Goal: Navigation & Orientation: Understand site structure

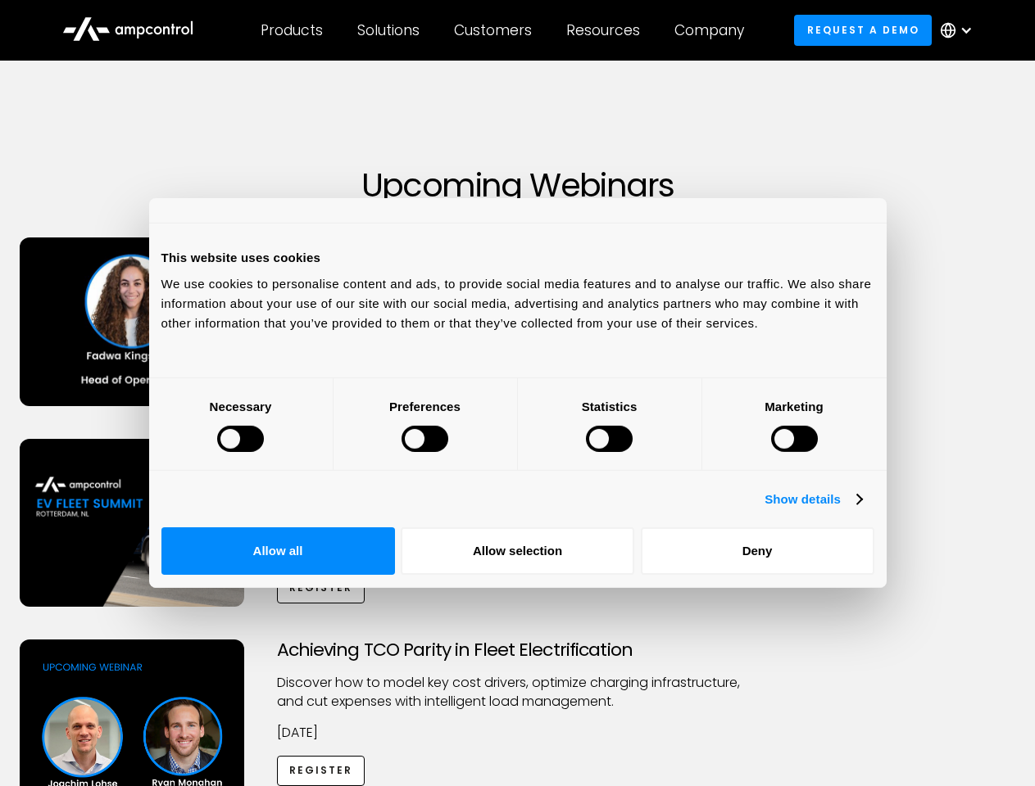
click at [264, 452] on div at bounding box center [240, 439] width 47 height 26
click at [861, 510] on link "Show details" at bounding box center [812, 500] width 97 height 20
click at [0, 0] on li "Necessary 27 Necessary cookies help make a website usable by enabling basic fun…" at bounding box center [0, 0] width 0 height 0
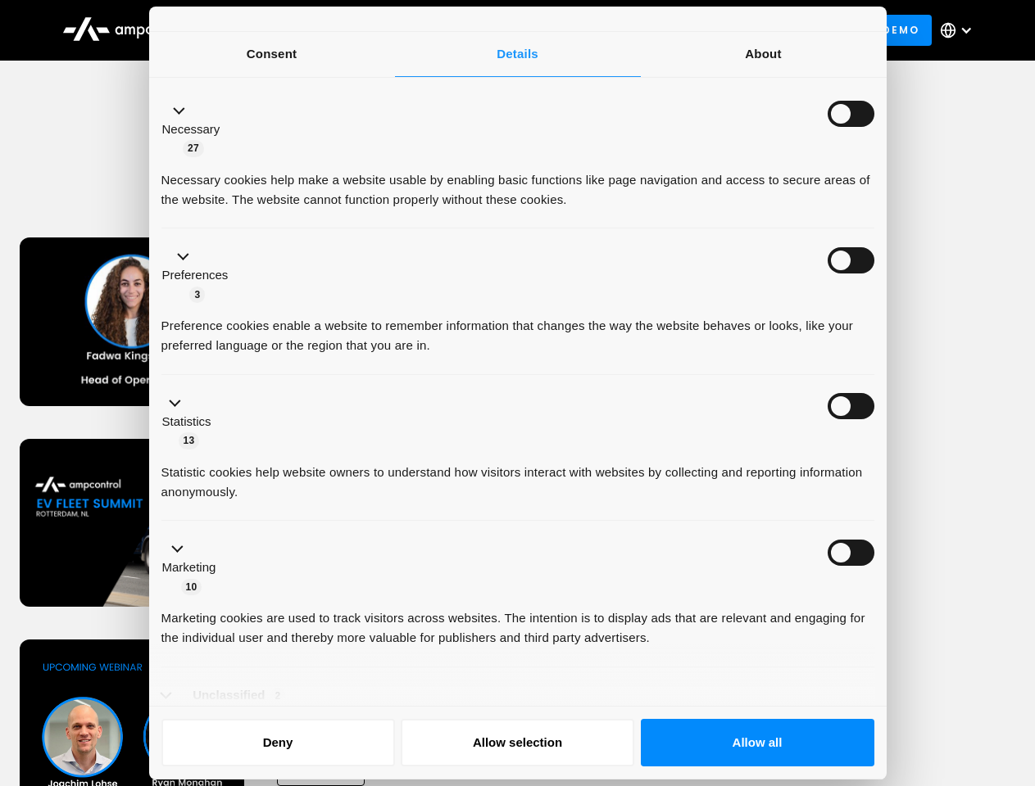
click at [881, 626] on ul "Necessary 27 Necessary cookies help make a website usable by enabling basic fun…" at bounding box center [517, 420] width 728 height 675
click at [905, 679] on div "Achieving TCO Parity in Fleet Electrification Discover how to model key cost dr…" at bounding box center [517, 768] width 1029 height 257
click at [504, 30] on div "Customers" at bounding box center [493, 30] width 78 height 18
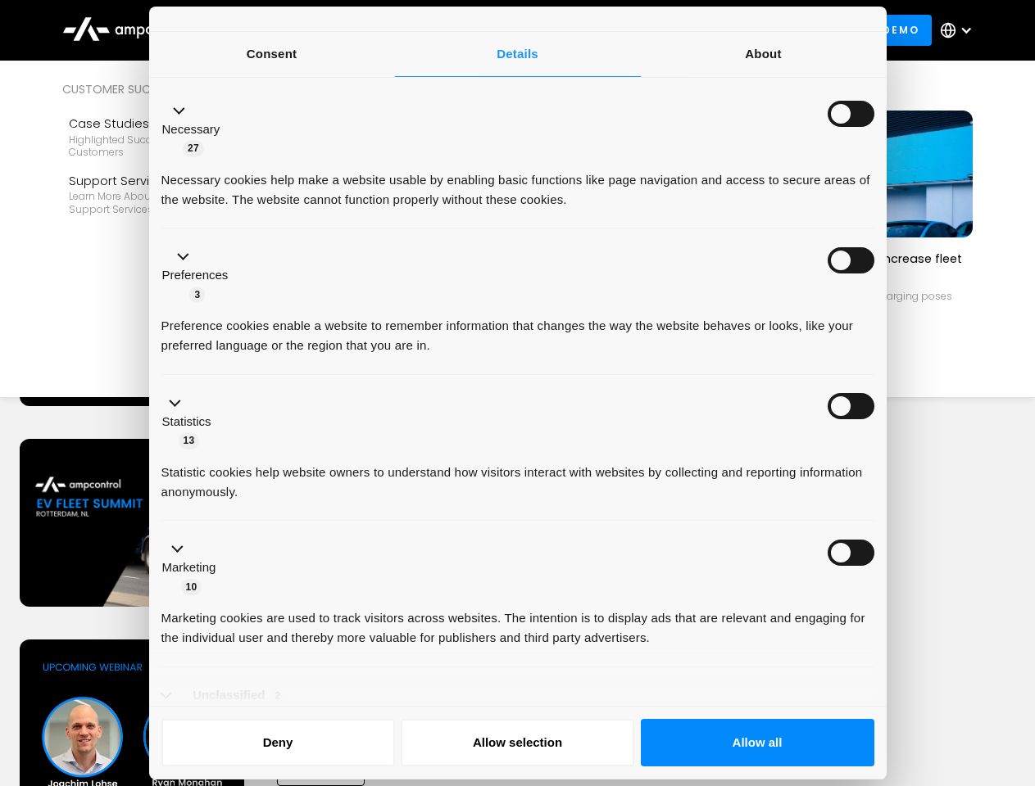
click at [291, 30] on div "Products" at bounding box center [291, 30] width 62 height 18
